Goal: Information Seeking & Learning: Learn about a topic

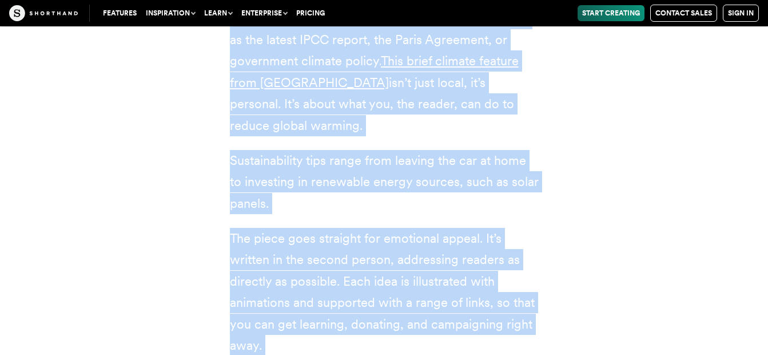
scroll to position [13613, 0]
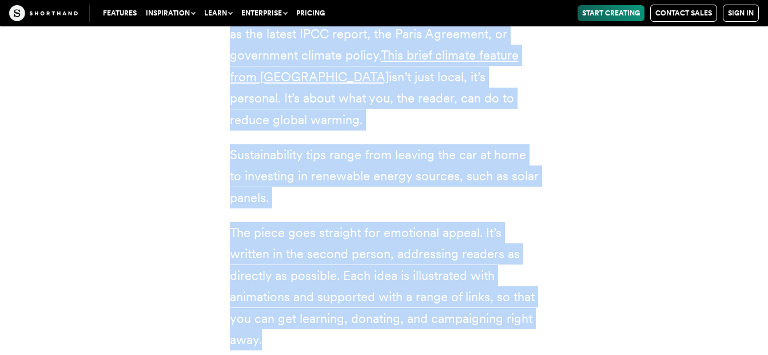
drag, startPoint x: 267, startPoint y: 289, endPoint x: 392, endPoint y: 225, distance: 140.7
copy article "loremi dolors: ame conse adipi elit seddoeius t incidid utlaboreetdolo ma ali e…"
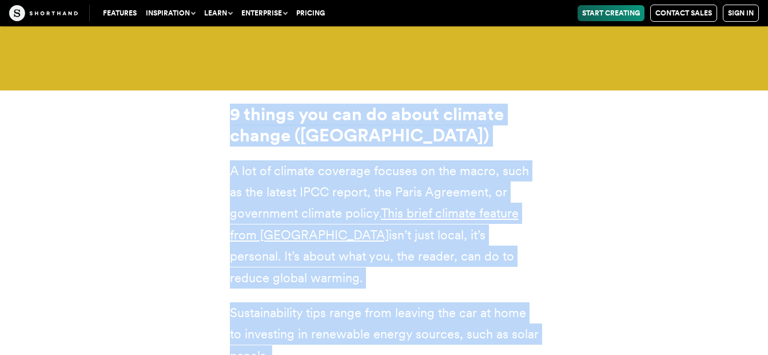
scroll to position [13212, 0]
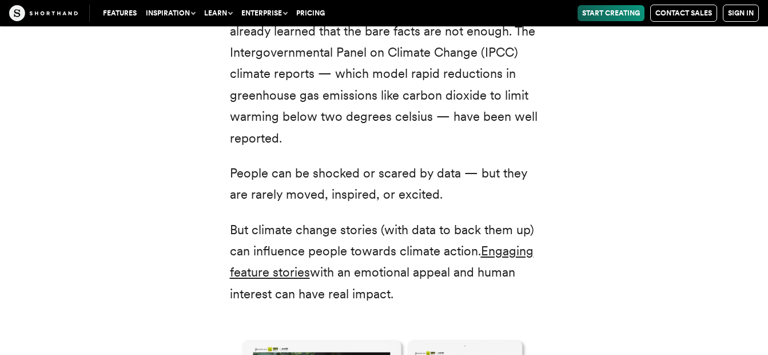
scroll to position [1373, 0]
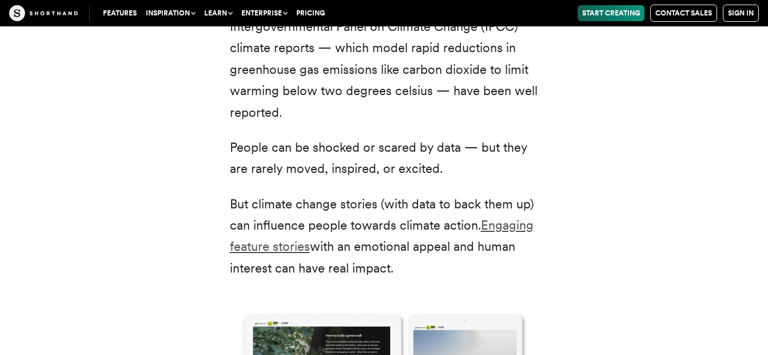
click at [493, 224] on link "Engaging feature stories" at bounding box center [382, 235] width 304 height 36
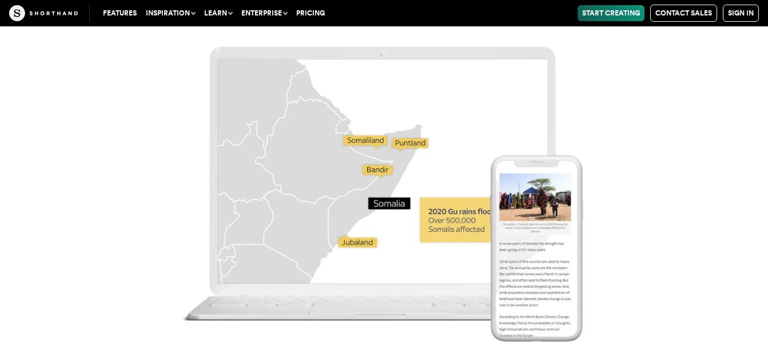
scroll to position [7496, 0]
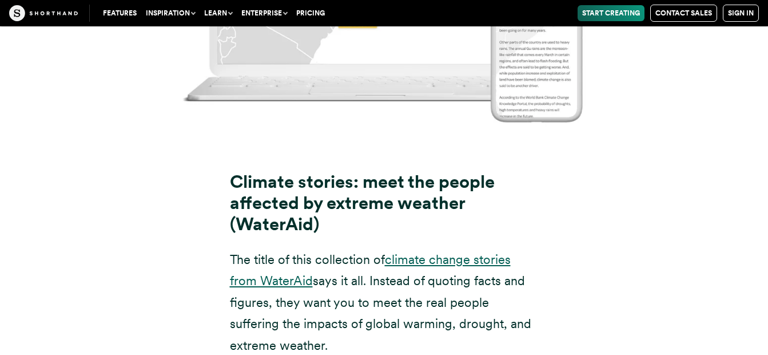
click at [449, 252] on link "climate change stories from WaterAid" at bounding box center [370, 270] width 281 height 36
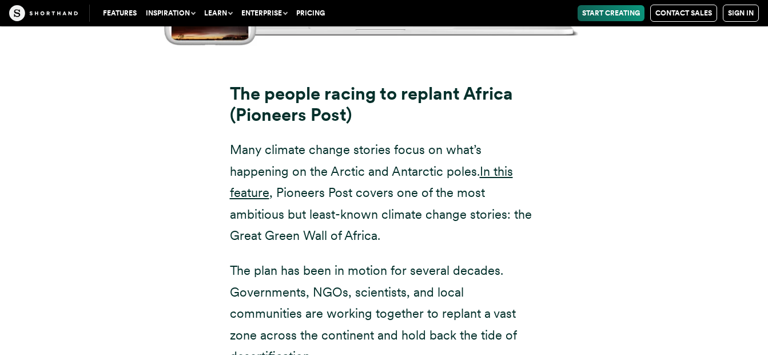
scroll to position [10945, 0]
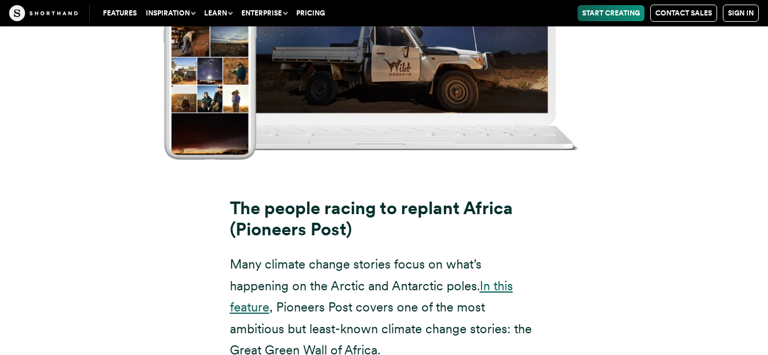
click at [505, 278] on link "In this feature" at bounding box center [371, 296] width 283 height 36
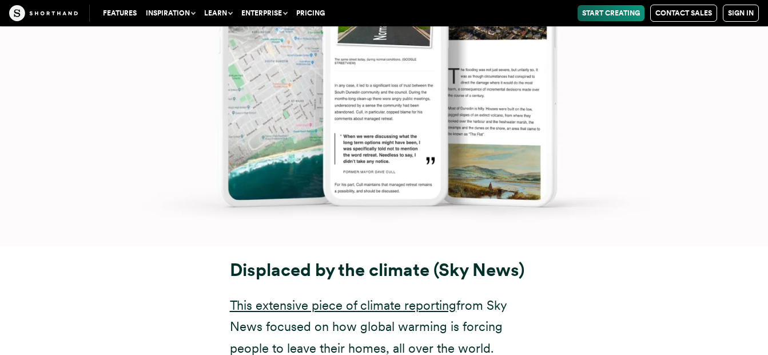
scroll to position [6310, 0]
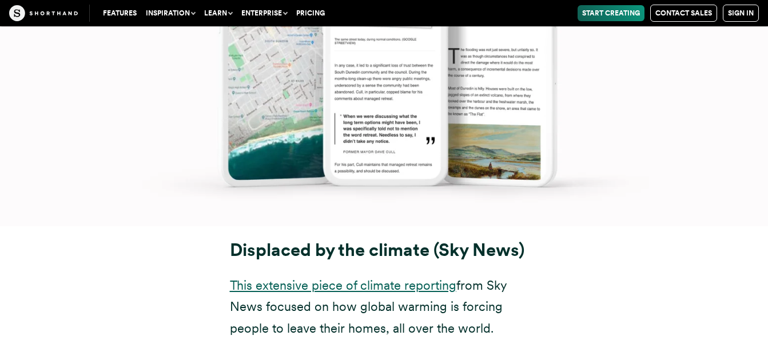
click at [300, 278] on link "This extensive piece of climate reporting" at bounding box center [343, 285] width 227 height 15
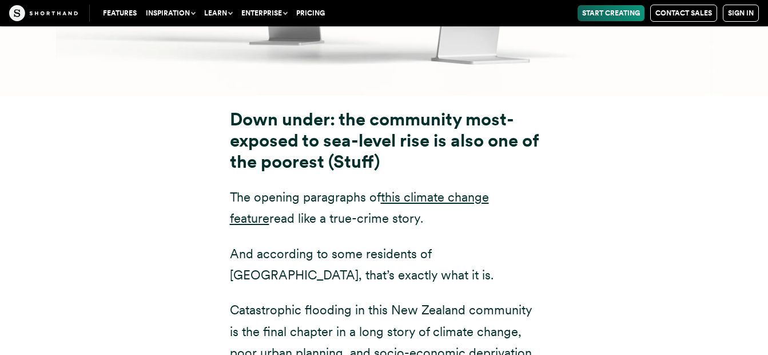
scroll to position [5223, 0]
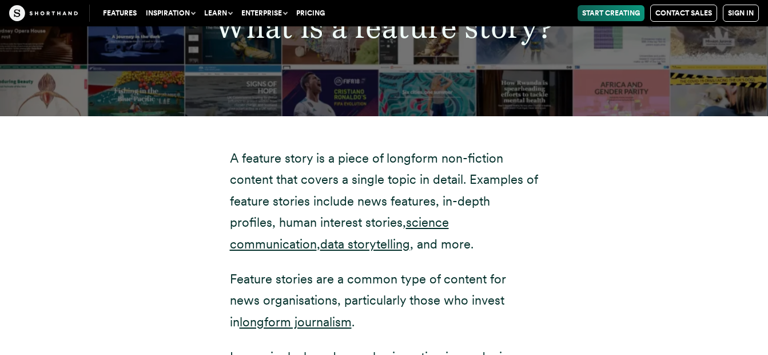
scroll to position [2003, 0]
